Goal: Task Accomplishment & Management: Manage account settings

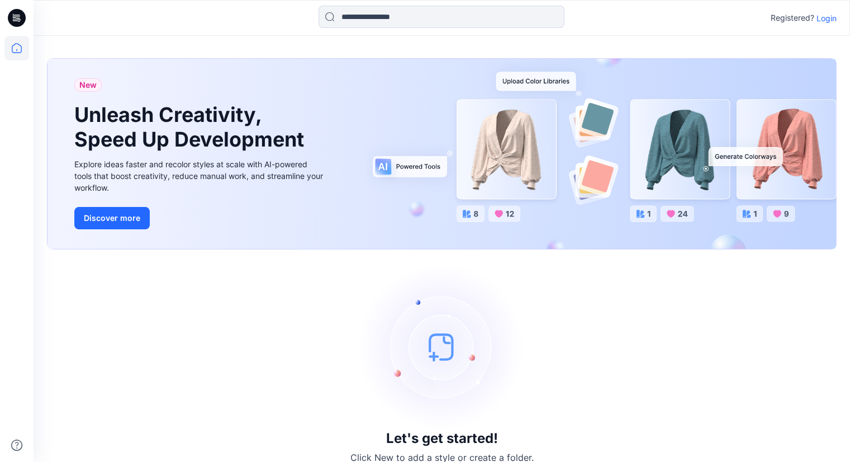
click at [834, 18] on p "Login" at bounding box center [827, 18] width 20 height 12
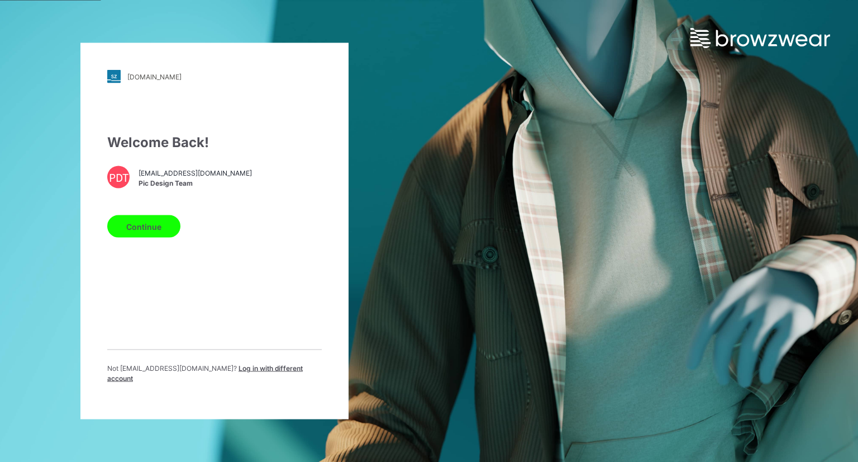
click at [130, 227] on button "Continue" at bounding box center [143, 226] width 73 height 22
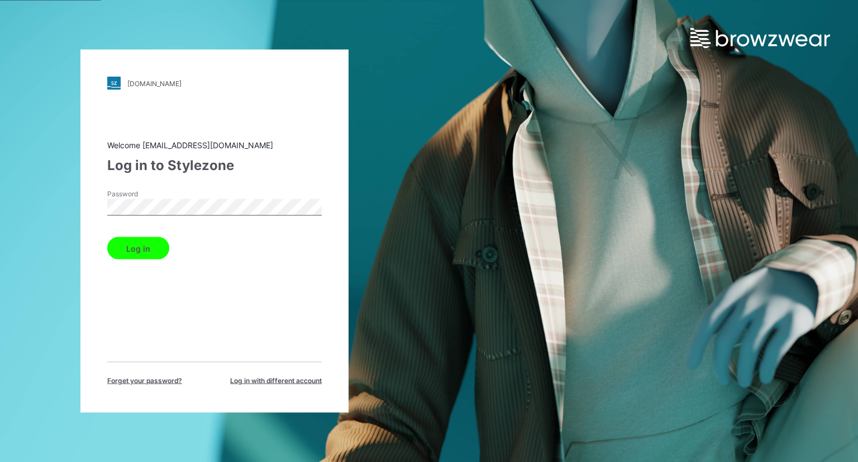
click at [156, 243] on button "Log in" at bounding box center [138, 248] width 62 height 22
